Goal: Navigation & Orientation: Understand site structure

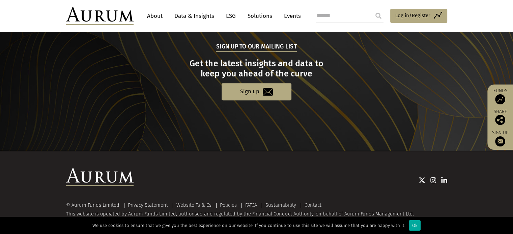
scroll to position [708, 0]
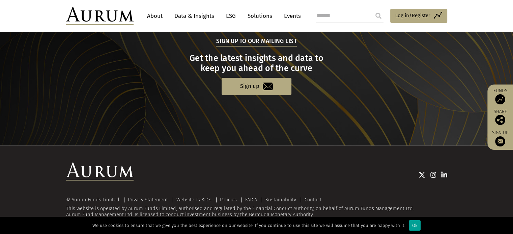
click at [409, 226] on div "Ok" at bounding box center [415, 226] width 12 height 10
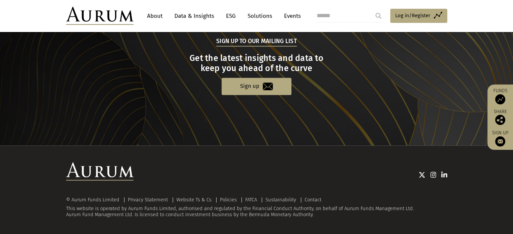
scroll to position [505, 0]
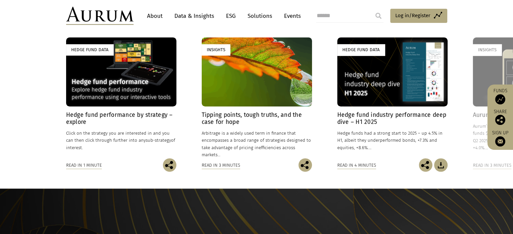
click at [159, 16] on link "About" at bounding box center [155, 16] width 22 height 12
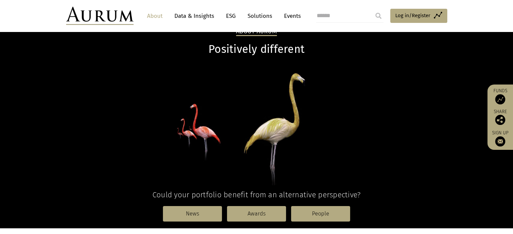
scroll to position [67, 0]
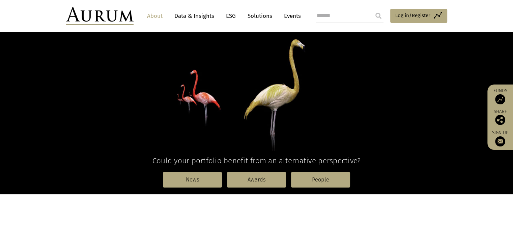
drag, startPoint x: 211, startPoint y: 98, endPoint x: 93, endPoint y: 124, distance: 121.2
click at [93, 124] on p at bounding box center [256, 91] width 381 height 119
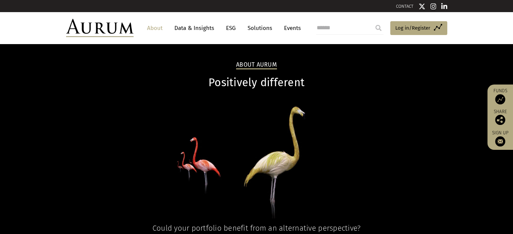
click at [197, 29] on link "Data & Insights" at bounding box center [194, 28] width 47 height 12
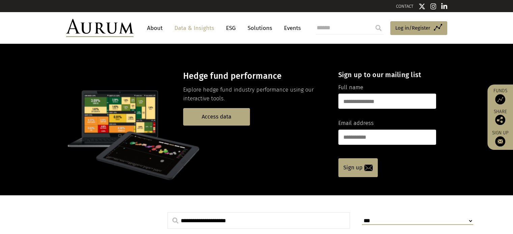
click at [230, 27] on link "ESG" at bounding box center [231, 28] width 17 height 12
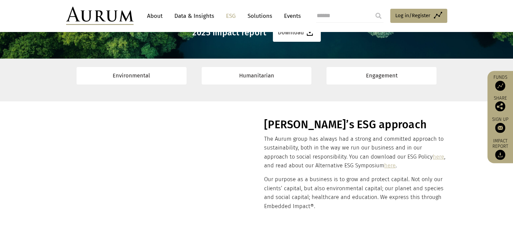
scroll to position [67, 0]
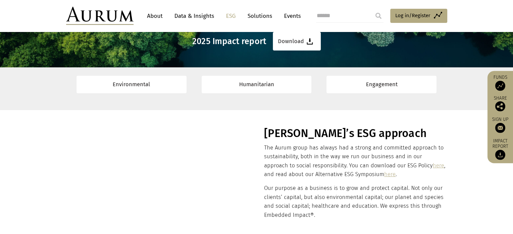
click at [309, 168] on p "The Aurum group has always had a strong and committed approach to sustainabilit…" at bounding box center [354, 162] width 181 height 36
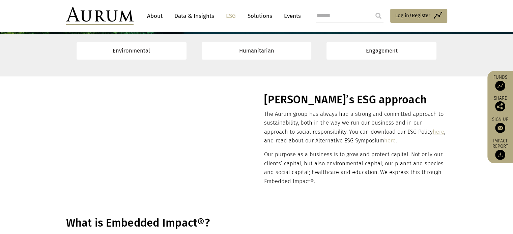
scroll to position [0, 0]
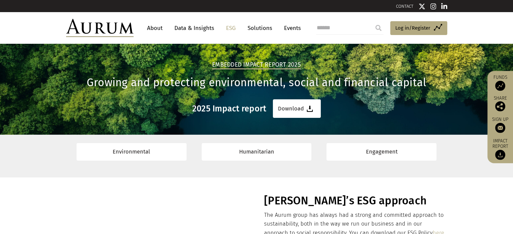
click at [259, 27] on link "Solutions" at bounding box center [259, 28] width 31 height 12
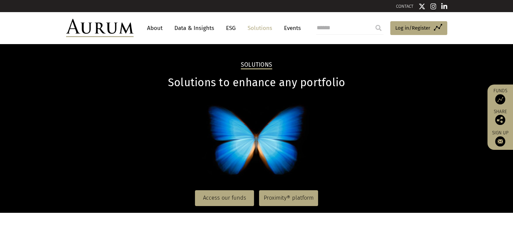
click at [296, 26] on link "Events" at bounding box center [291, 28] width 20 height 12
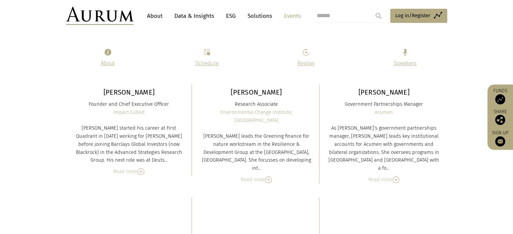
scroll to position [2395, 0]
